Goal: Find specific page/section: Find specific page/section

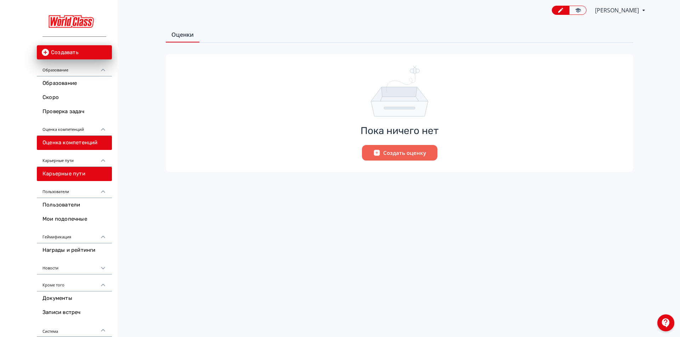
click at [74, 180] on link "Карьерные пути" at bounding box center [74, 174] width 75 height 14
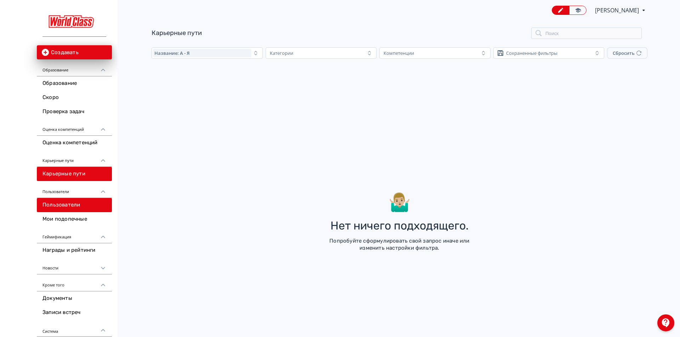
click at [72, 204] on font "Пользователи" at bounding box center [61, 205] width 38 height 6
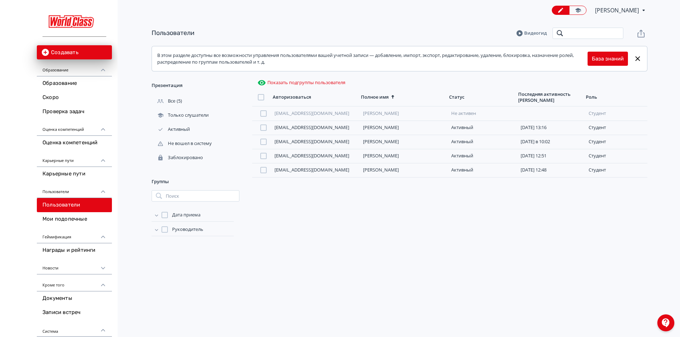
click at [566, 34] on input "search" at bounding box center [587, 33] width 71 height 11
type input "****"
